Goal: Task Accomplishment & Management: Manage account settings

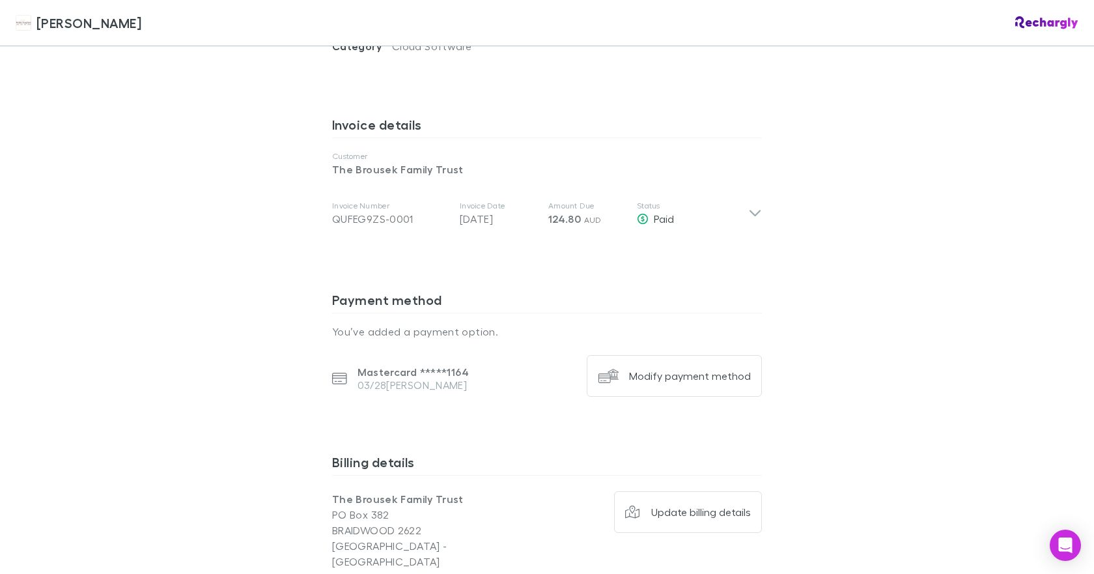
scroll to position [716, 0]
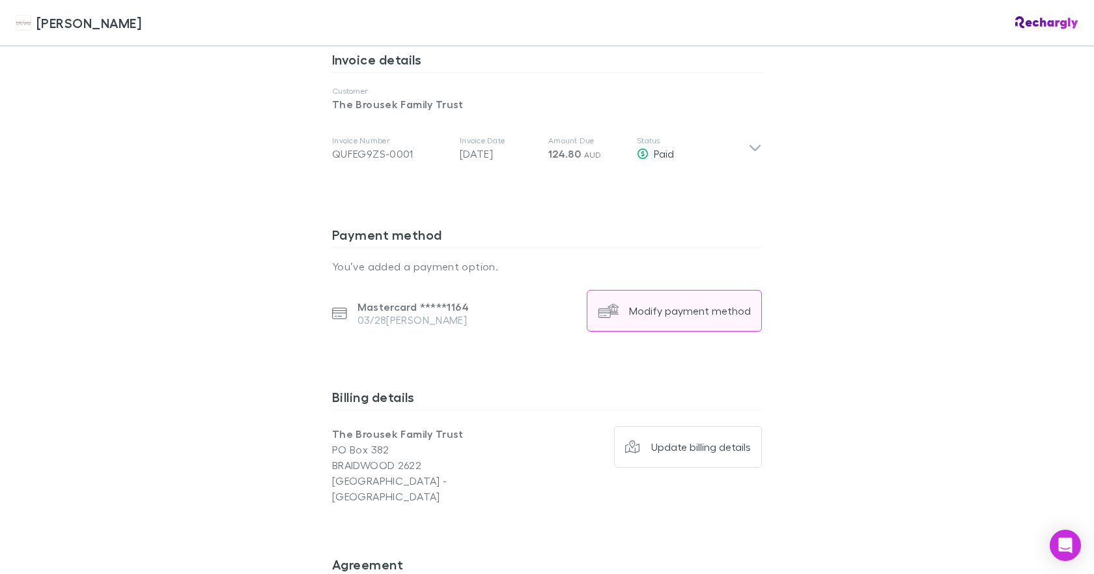
click at [699, 290] on button "Modify payment method" at bounding box center [674, 311] width 175 height 42
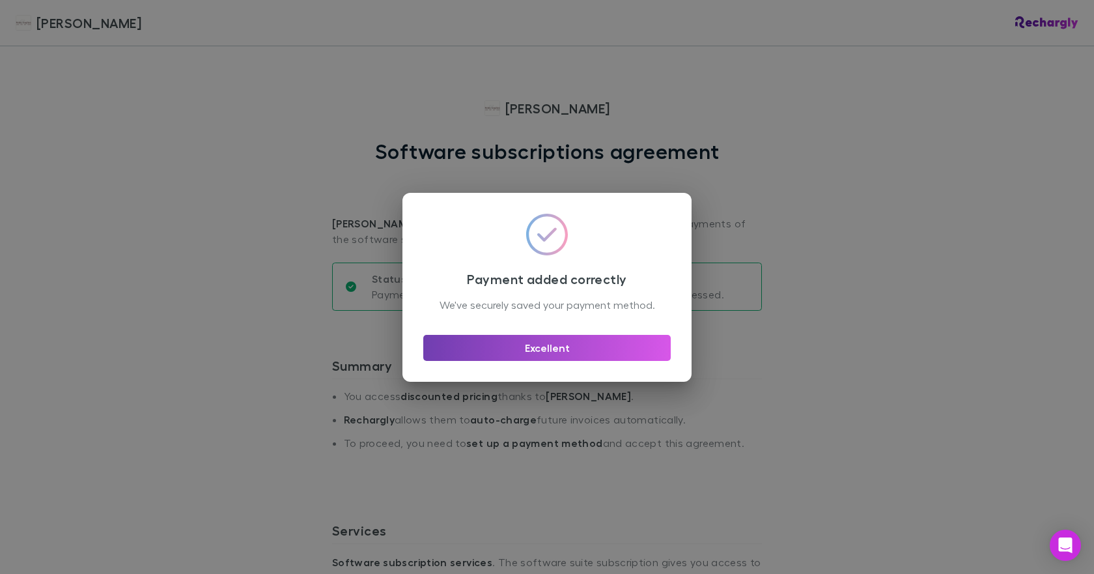
click at [541, 355] on button "Excellent" at bounding box center [546, 348] width 247 height 26
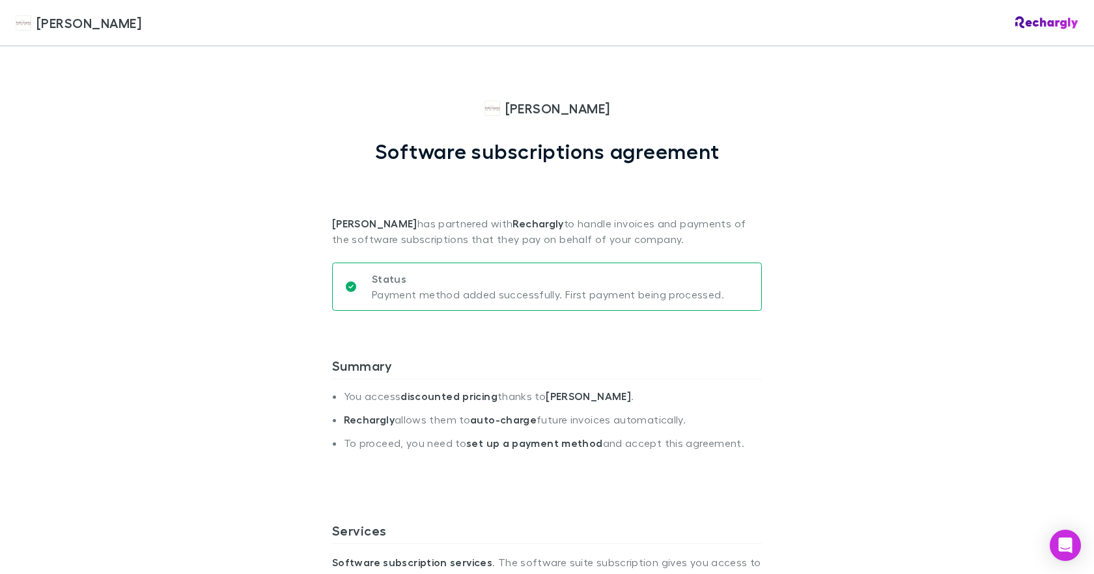
click at [78, 25] on span "[PERSON_NAME]" at bounding box center [88, 23] width 105 height 20
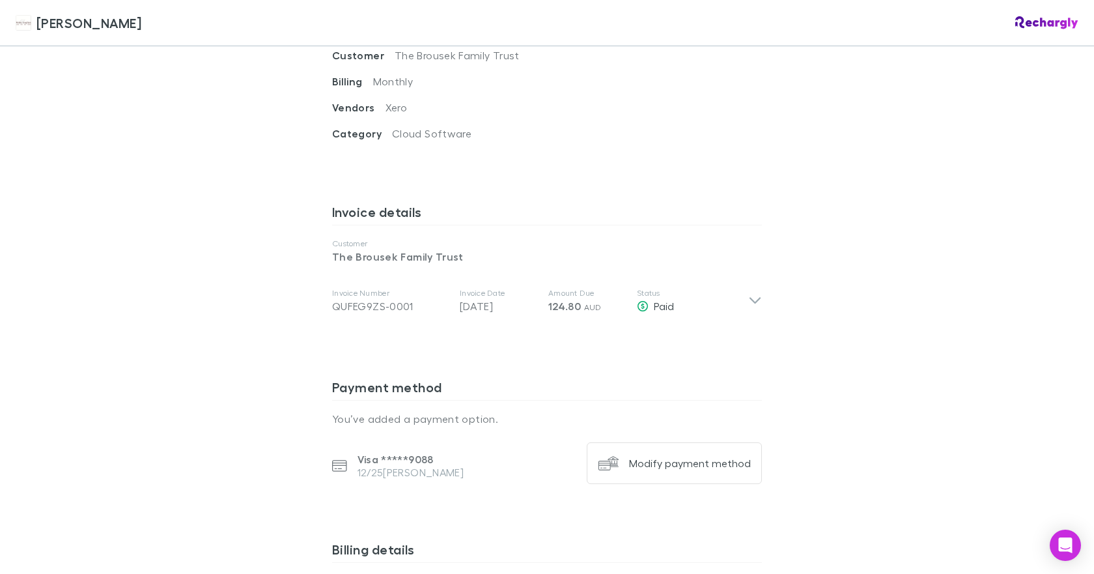
scroll to position [586, 0]
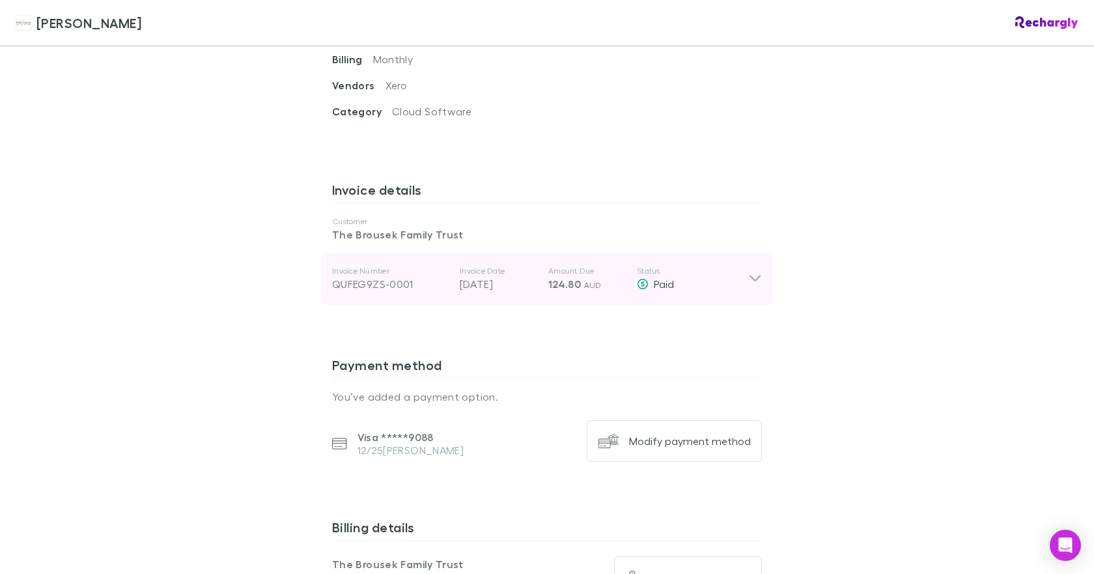
click at [751, 271] on icon at bounding box center [755, 279] width 14 height 16
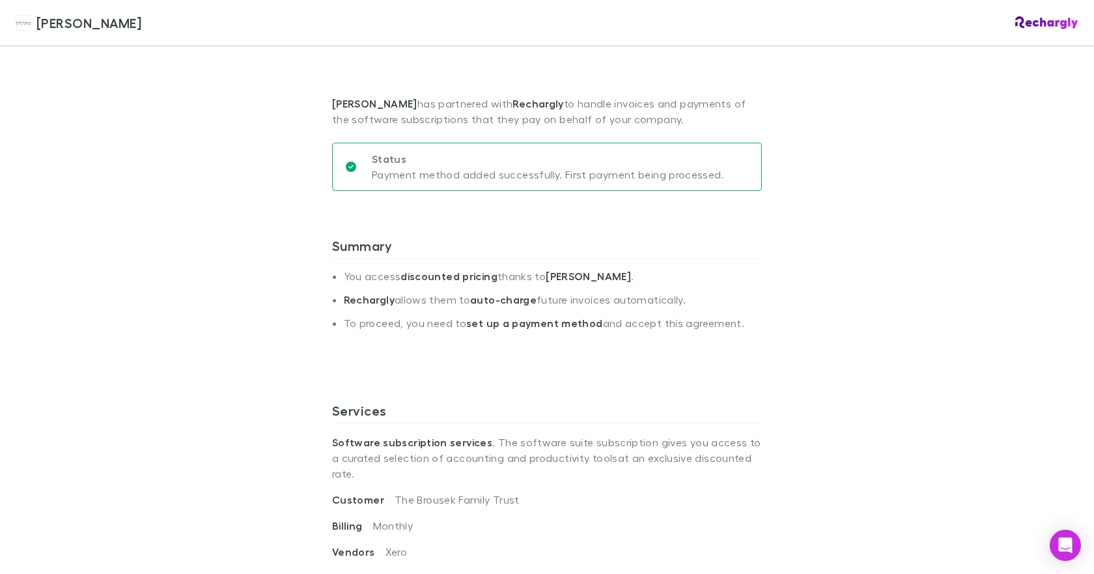
scroll to position [0, 0]
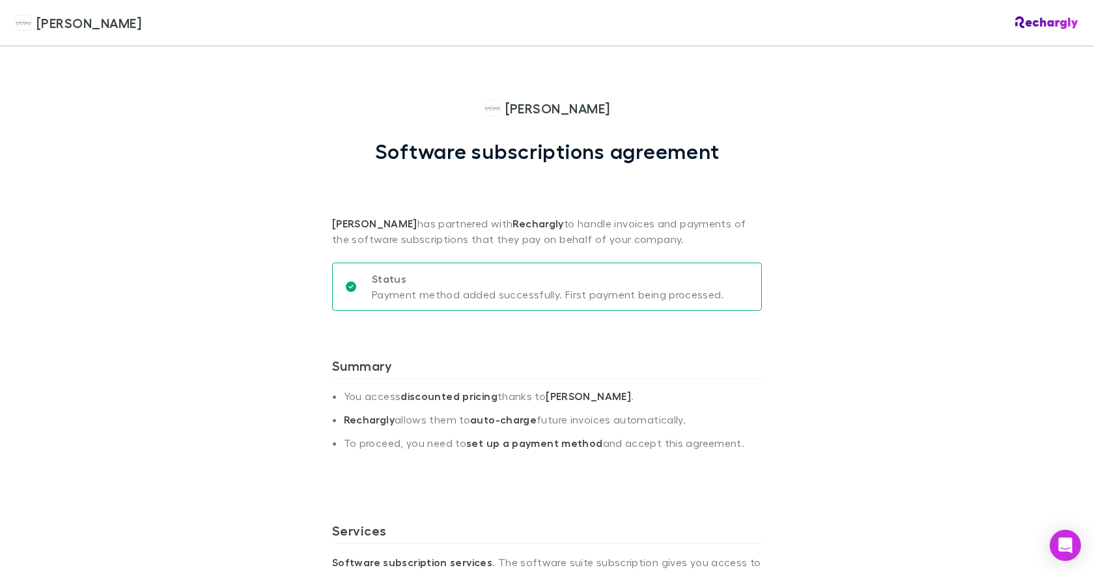
click at [918, 180] on div "Hales Douglass Hales Douglass Software subscriptions agreement Hales Douglass h…" at bounding box center [547, 287] width 1094 height 574
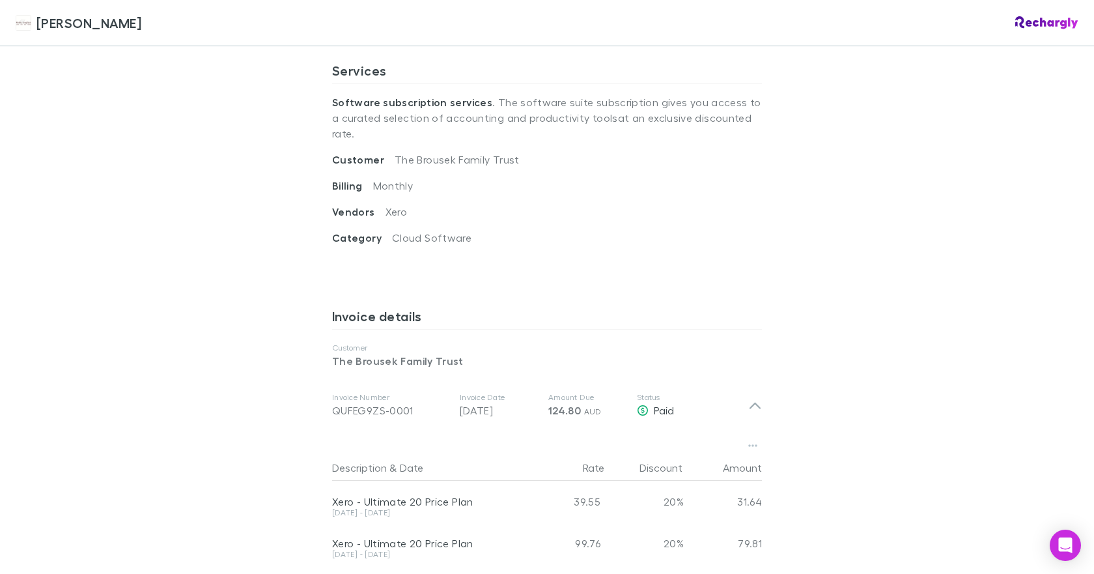
scroll to position [521, 0]
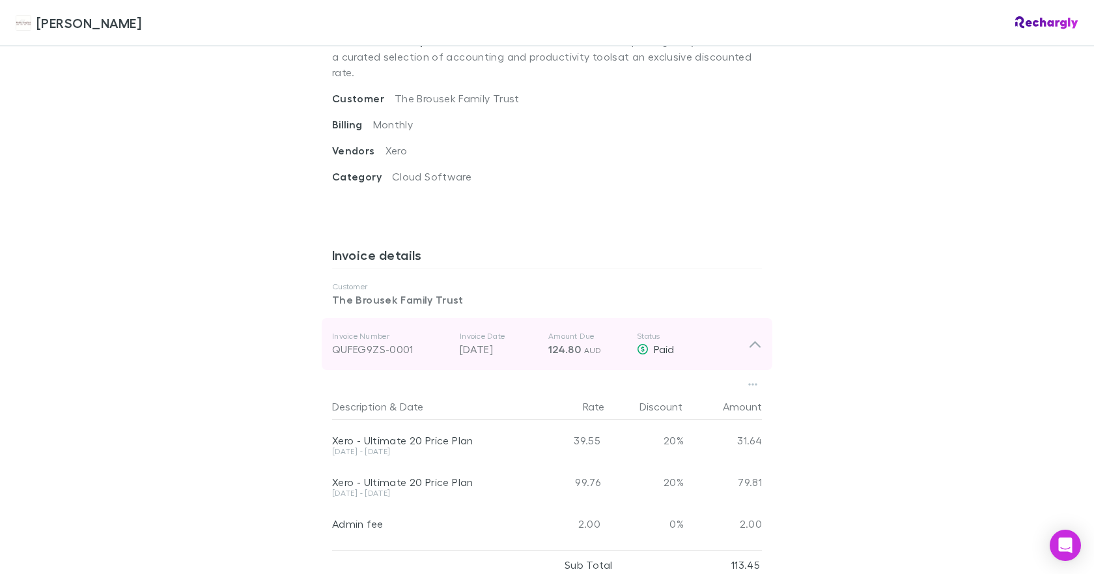
click at [395, 341] on div "QUFEG9ZS-0001" at bounding box center [390, 349] width 117 height 16
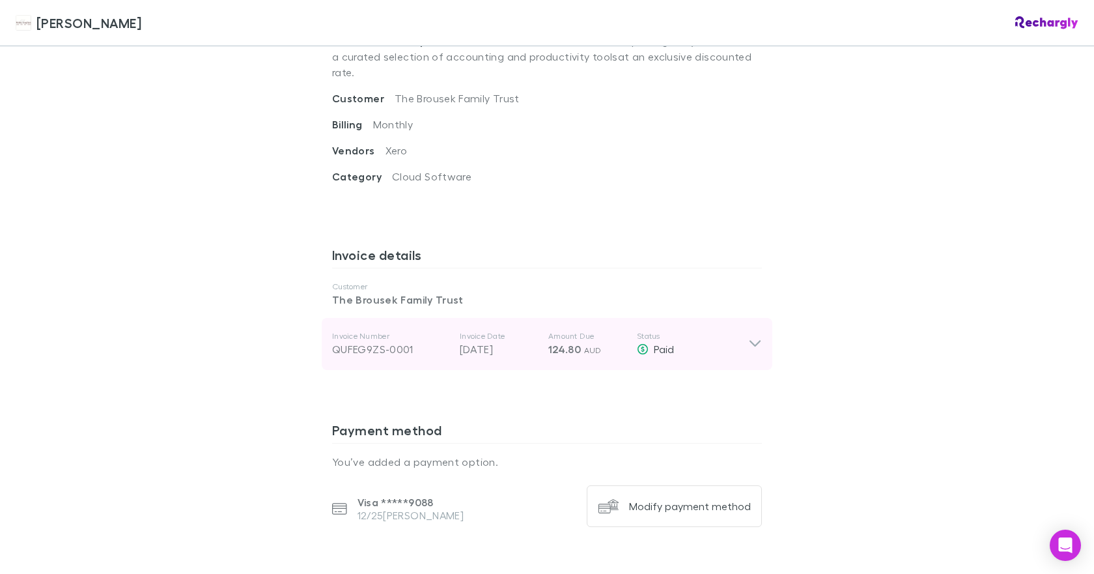
click at [395, 341] on div "QUFEG9ZS-0001" at bounding box center [390, 349] width 117 height 16
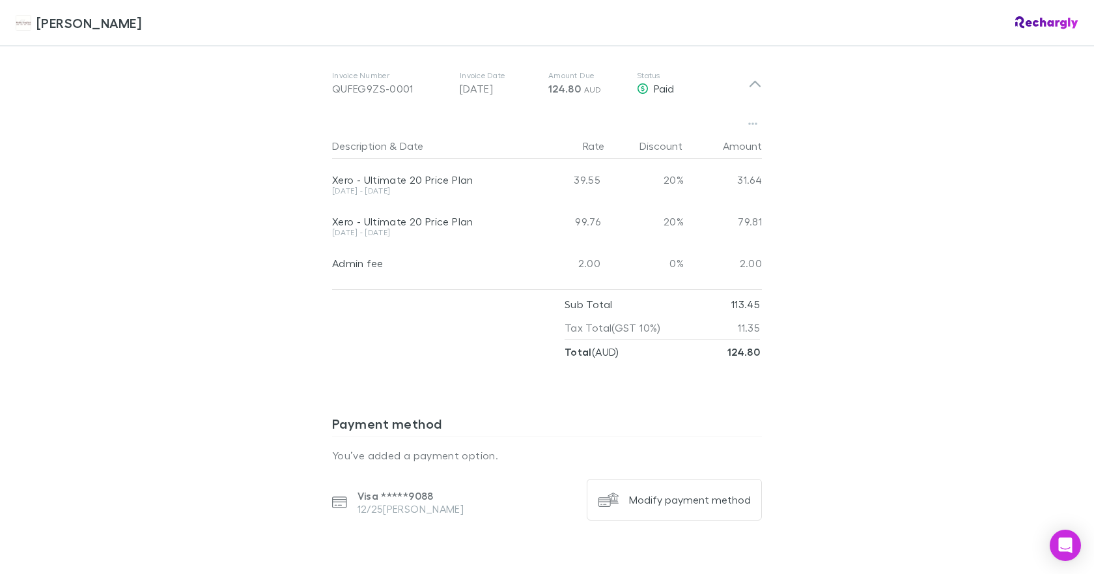
scroll to position [716, 0]
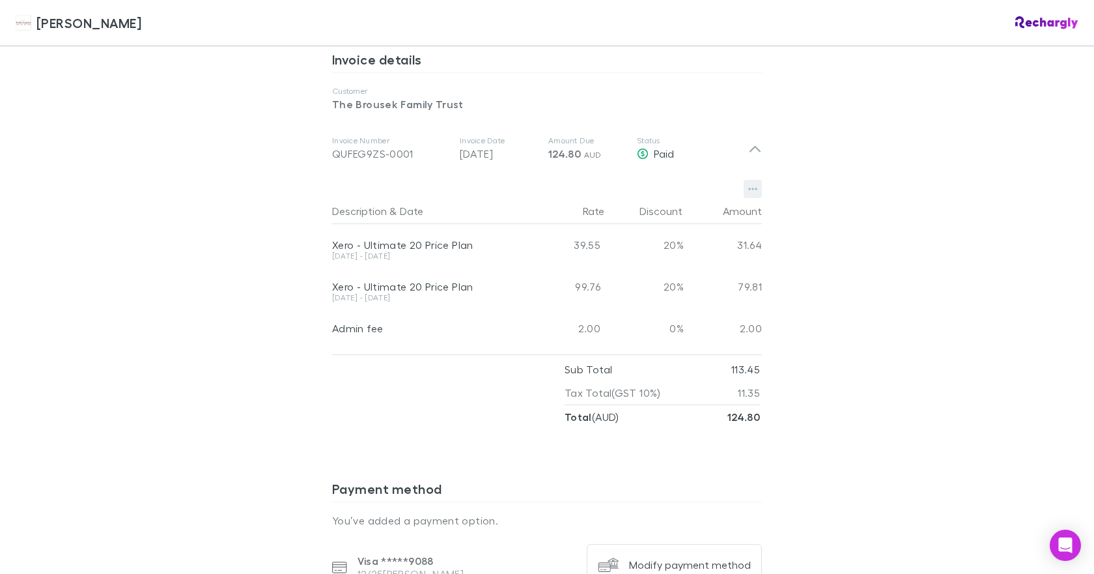
click at [748, 188] on icon "button" at bounding box center [752, 189] width 9 height 3
click at [653, 197] on p "Download PDF" at bounding box center [668, 199] width 158 height 16
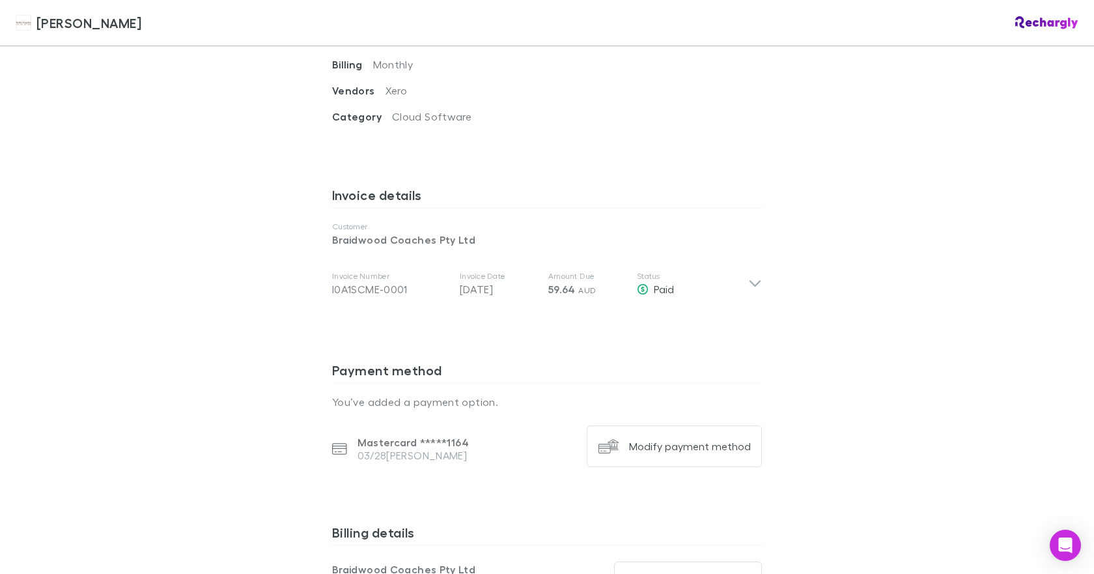
scroll to position [586, 0]
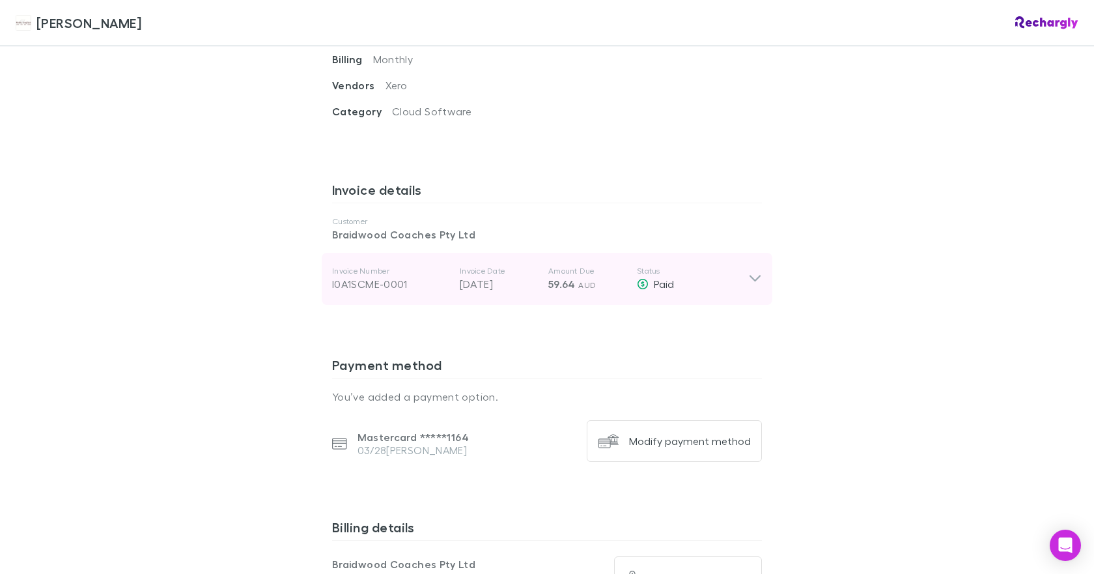
click at [751, 271] on icon at bounding box center [755, 279] width 14 height 16
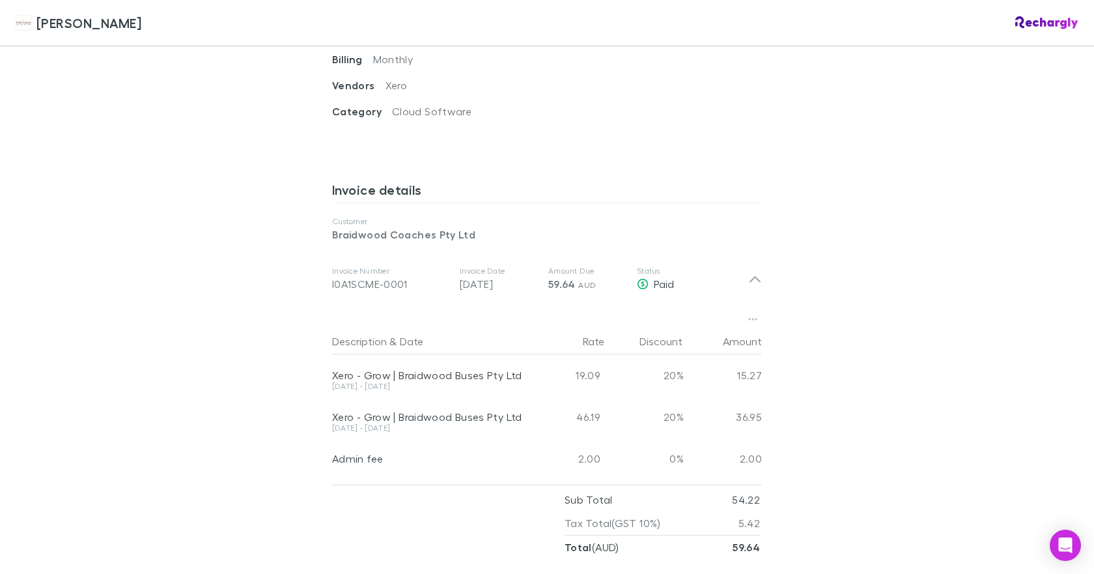
scroll to position [651, 0]
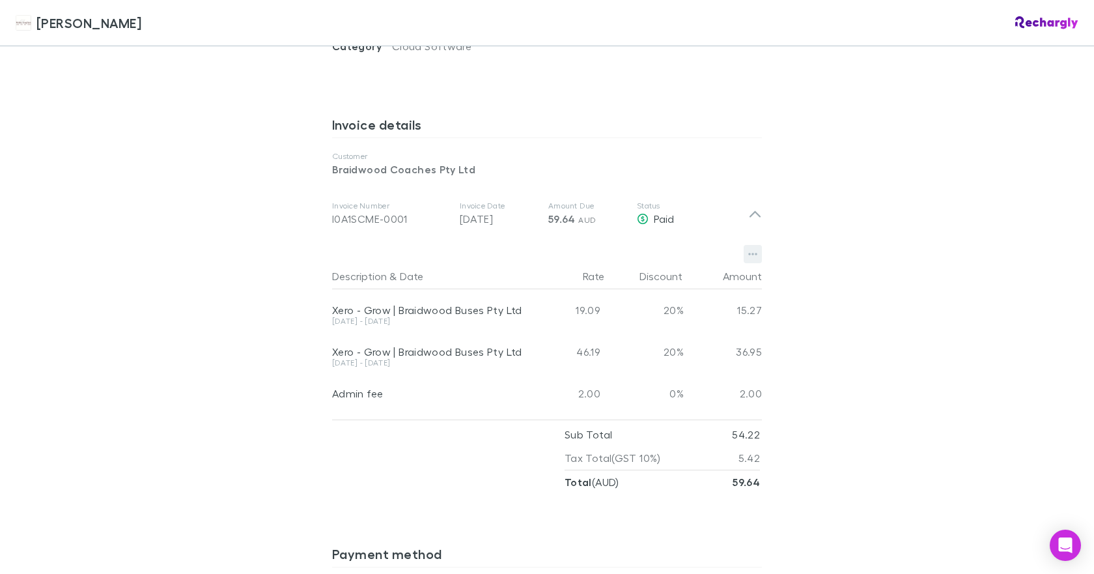
click at [748, 253] on icon "button" at bounding box center [752, 254] width 9 height 3
click at [638, 266] on p "Download PDF" at bounding box center [668, 265] width 158 height 16
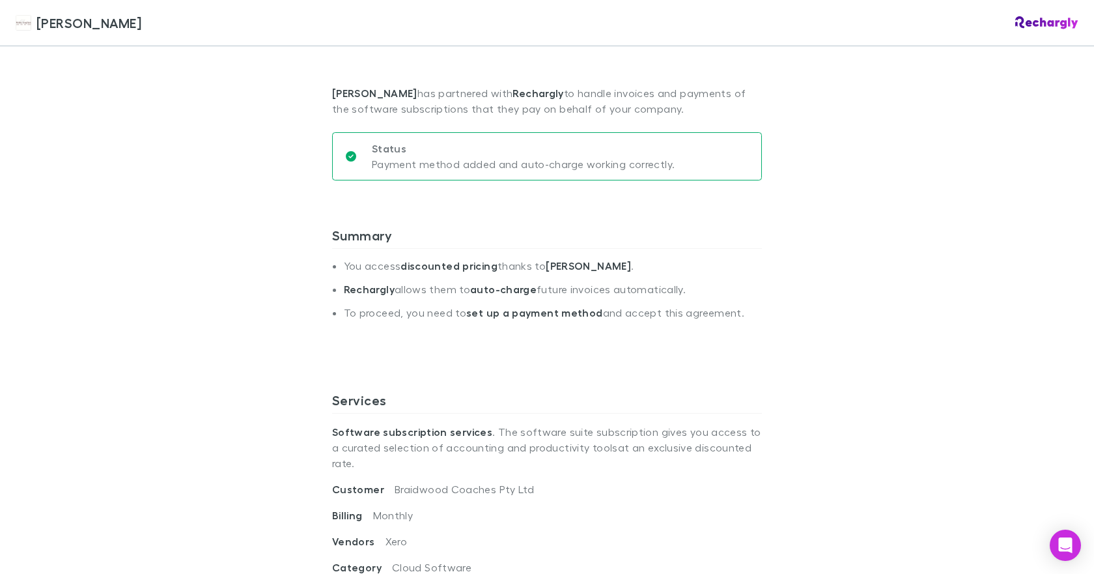
scroll to position [0, 0]
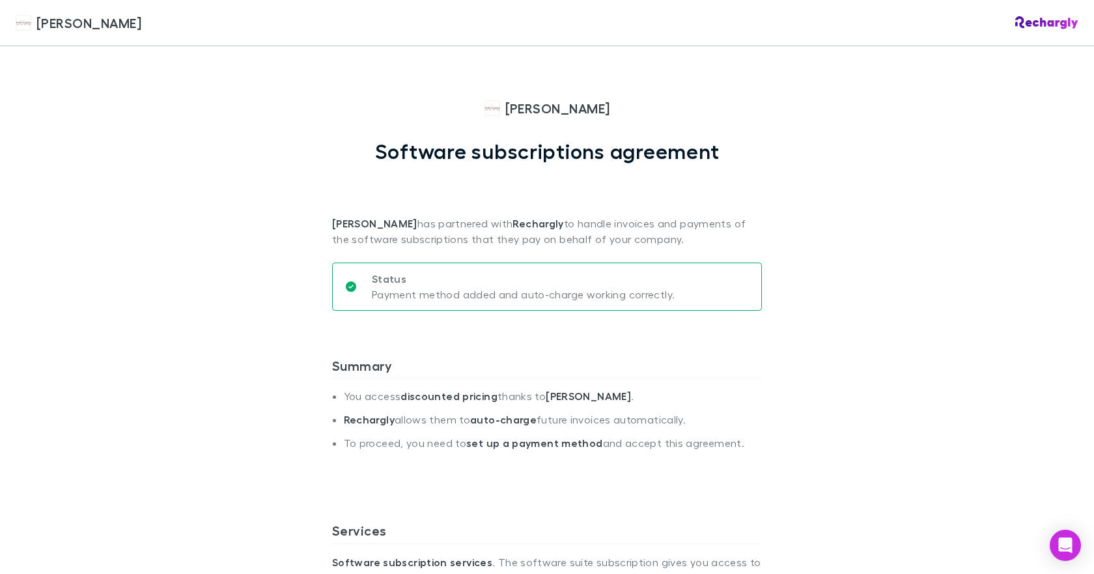
click at [567, 290] on p "Payment method added and auto-charge working correctly." at bounding box center [523, 295] width 303 height 16
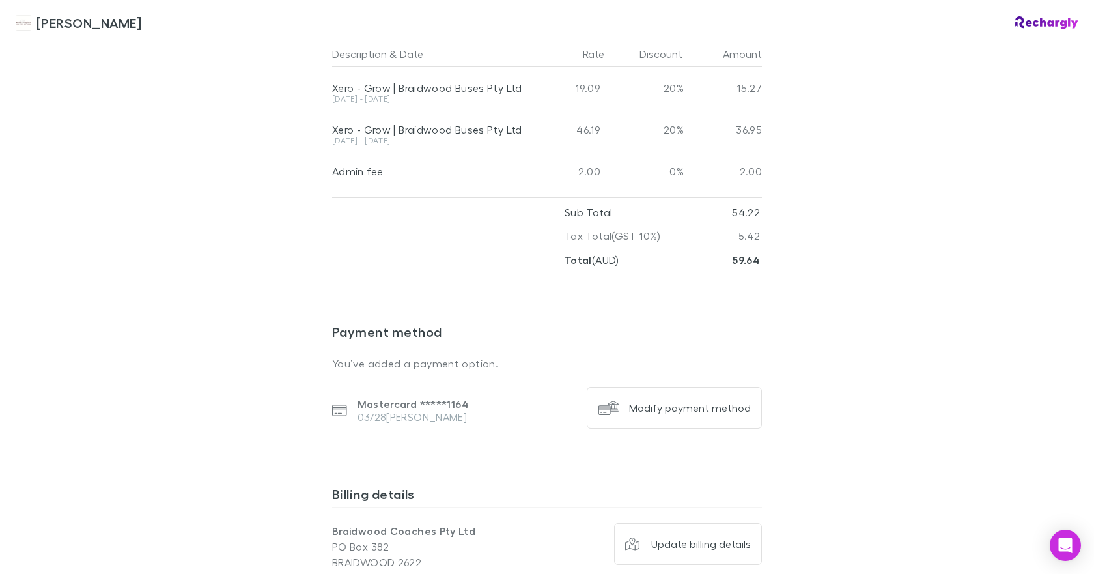
scroll to position [912, 0]
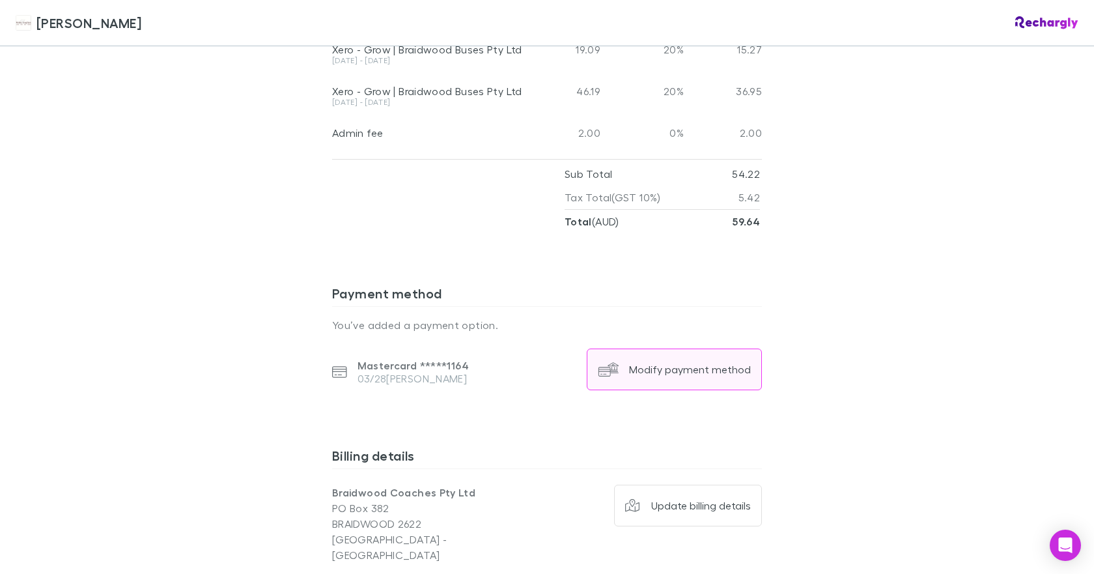
click at [671, 363] on div "Modify payment method" at bounding box center [690, 369] width 122 height 13
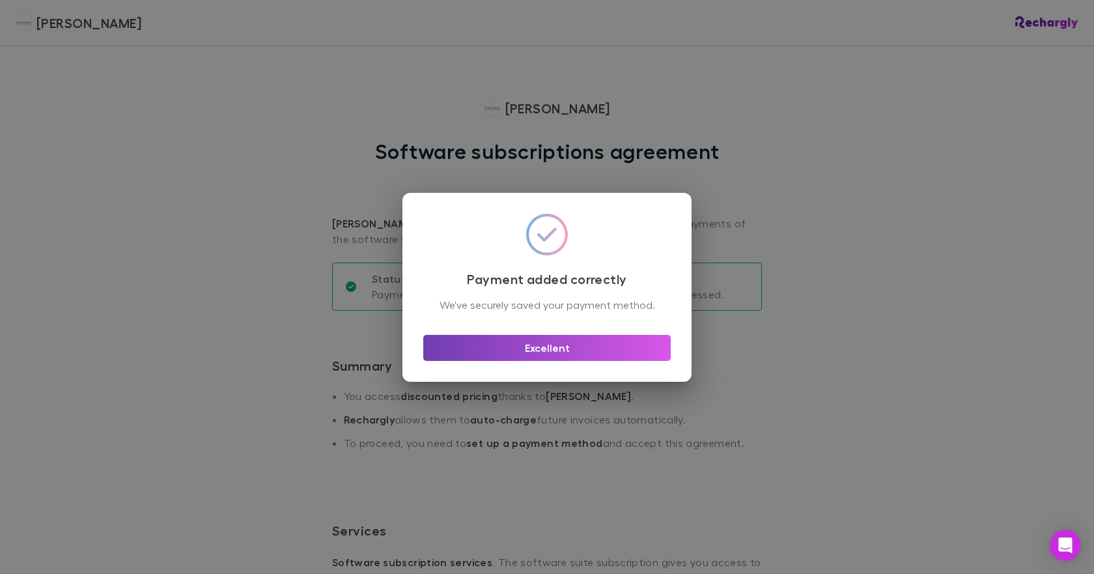
click at [548, 352] on button "Excellent" at bounding box center [546, 348] width 247 height 26
